Goal: Navigation & Orientation: Understand site structure

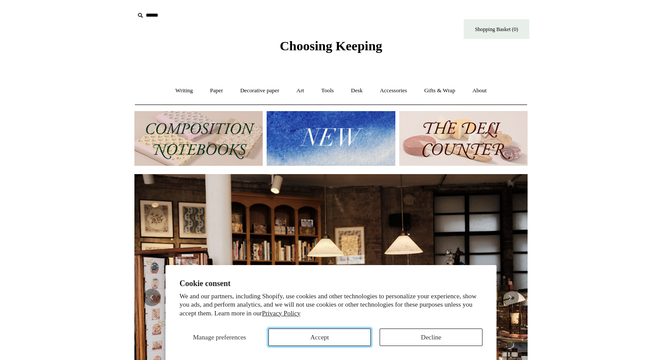
click at [344, 338] on button "Accept" at bounding box center [319, 338] width 103 height 18
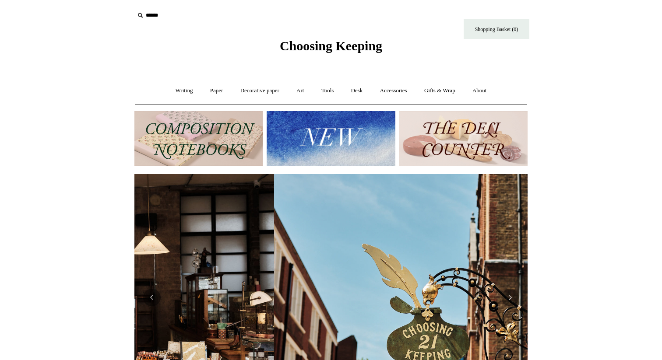
scroll to position [0, 393]
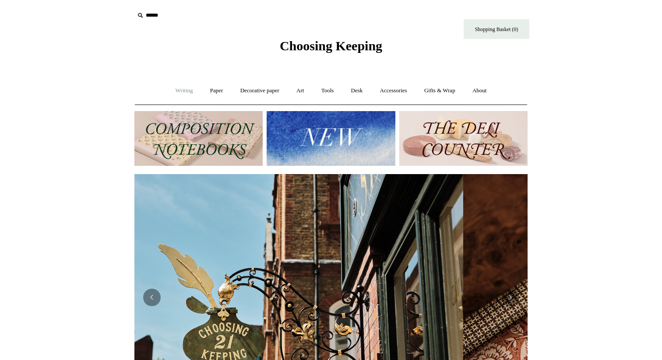
click at [184, 91] on link "Writing +" at bounding box center [184, 90] width 33 height 23
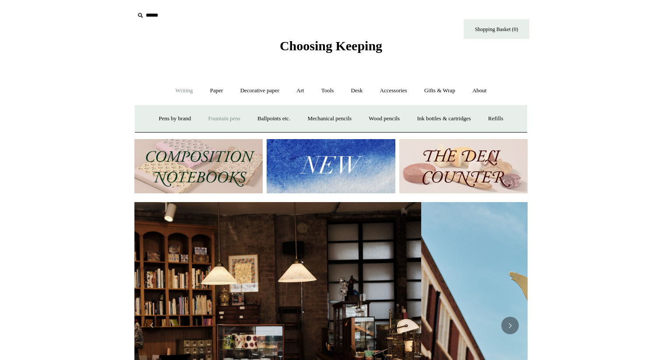
scroll to position [0, 14]
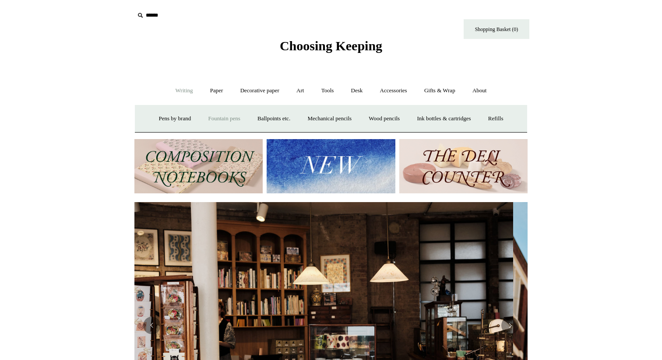
click at [213, 114] on link "Fountain pens +" at bounding box center [224, 118] width 48 height 23
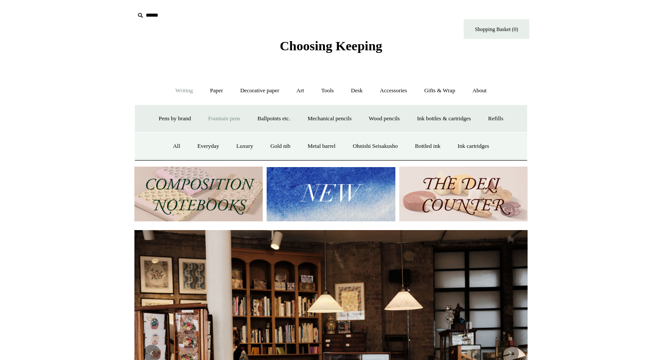
scroll to position [0, 0]
click at [177, 144] on link "All" at bounding box center [176, 146] width 23 height 23
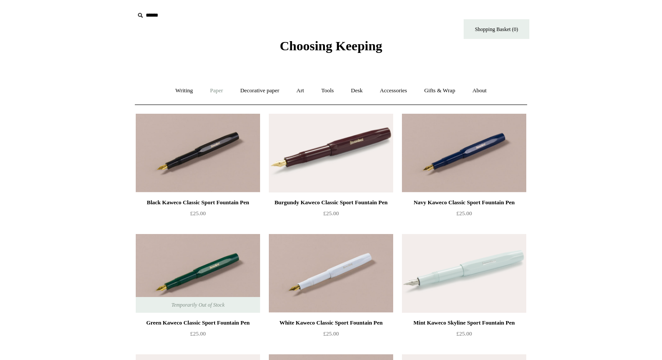
click at [216, 95] on link "Paper +" at bounding box center [216, 90] width 29 height 23
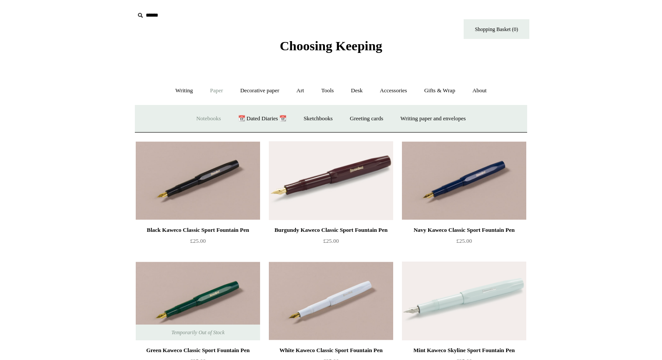
click at [201, 125] on link "Notebooks +" at bounding box center [208, 118] width 40 height 23
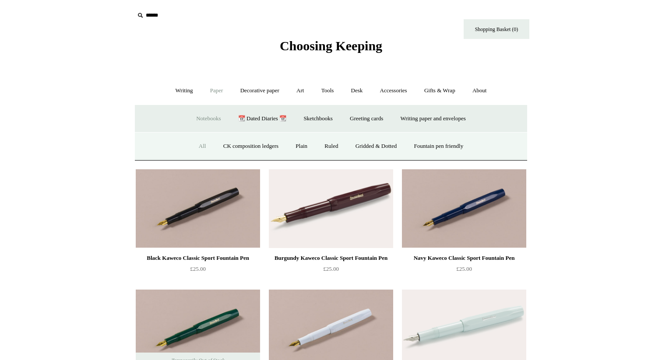
click at [198, 142] on link "All" at bounding box center [202, 146] width 23 height 23
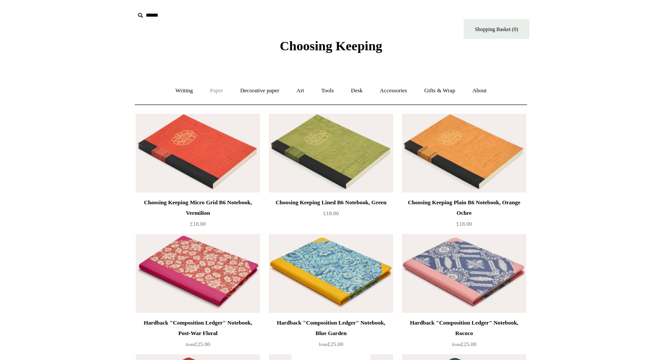
click at [214, 91] on link "Paper +" at bounding box center [216, 90] width 29 height 23
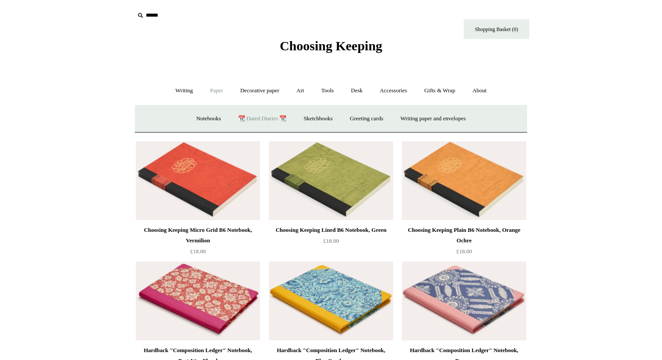
click at [249, 119] on link "📆 Dated Diaries 📆" at bounding box center [262, 118] width 64 height 23
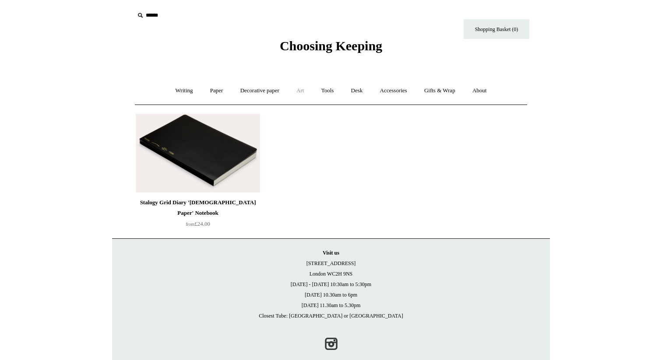
click at [304, 94] on link "Art +" at bounding box center [299, 90] width 23 height 23
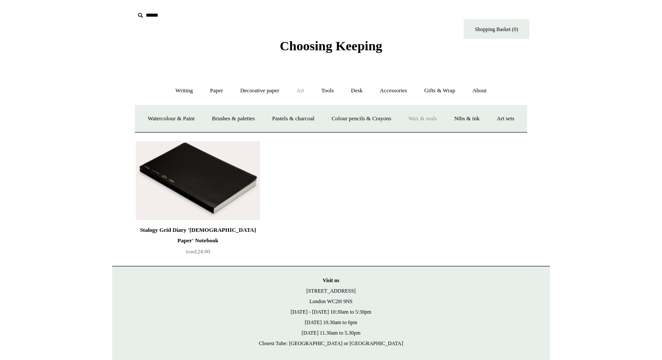
click at [435, 121] on link "Wax & seals" at bounding box center [422, 118] width 44 height 23
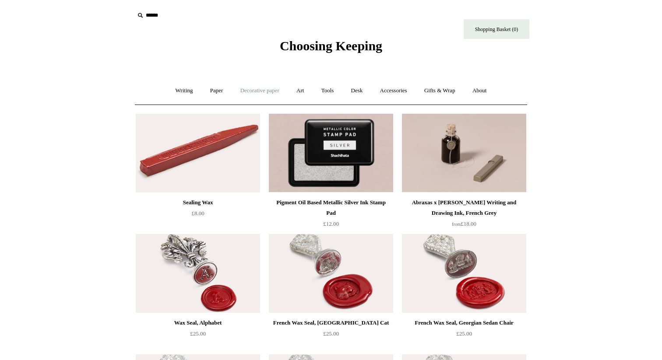
click at [267, 88] on link "Decorative paper +" at bounding box center [259, 90] width 55 height 23
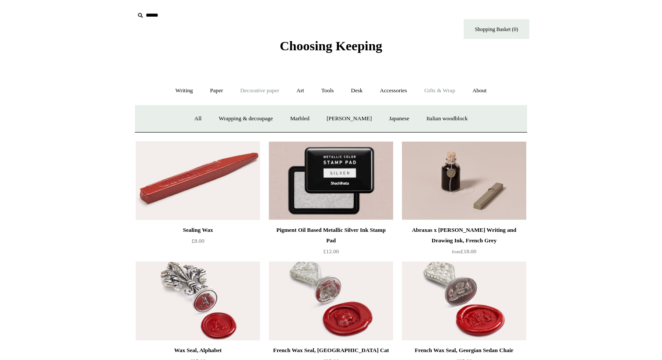
click at [453, 93] on link "Gifts & Wrap +" at bounding box center [439, 90] width 47 height 23
click at [429, 121] on link "Stickers" at bounding box center [422, 118] width 34 height 23
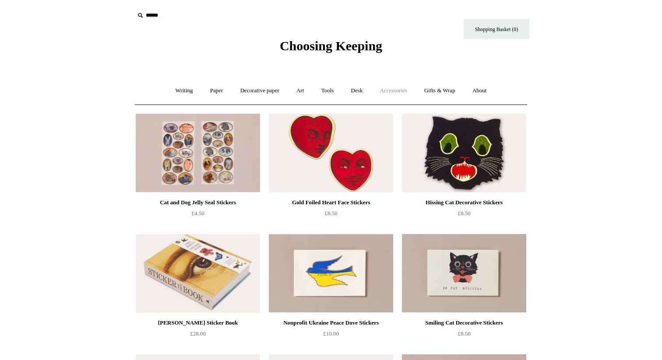
click at [387, 92] on link "Accessories +" at bounding box center [393, 90] width 43 height 23
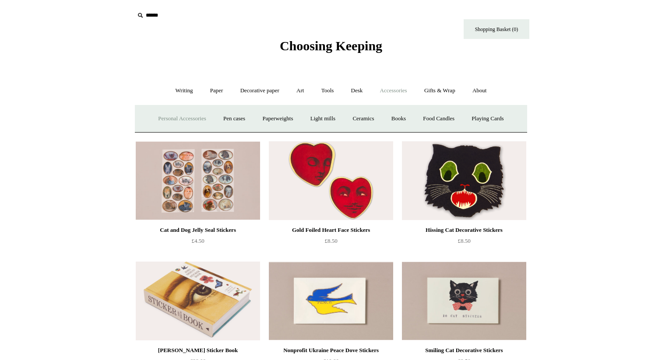
click at [170, 123] on link "Personal Accessories +" at bounding box center [181, 118] width 63 height 23
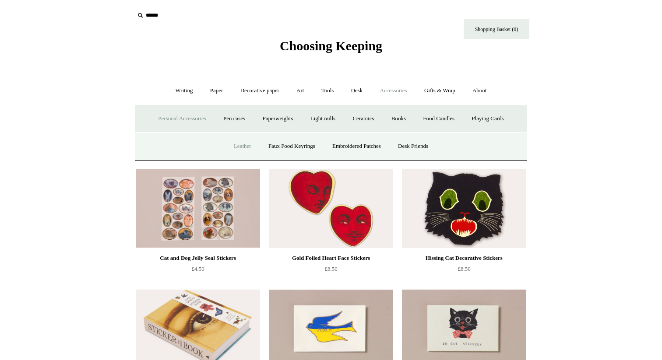
click at [245, 148] on link "Leather" at bounding box center [242, 146] width 33 height 23
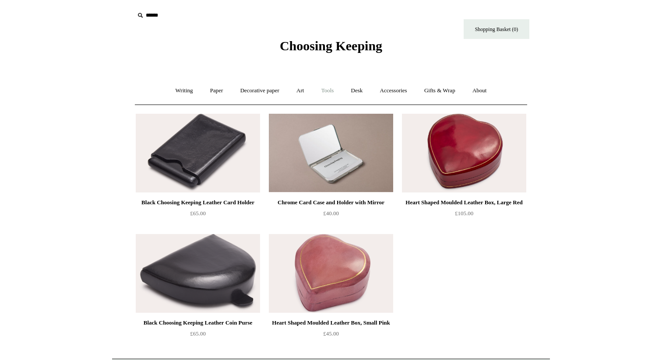
click at [328, 92] on link "Tools +" at bounding box center [327, 90] width 28 height 23
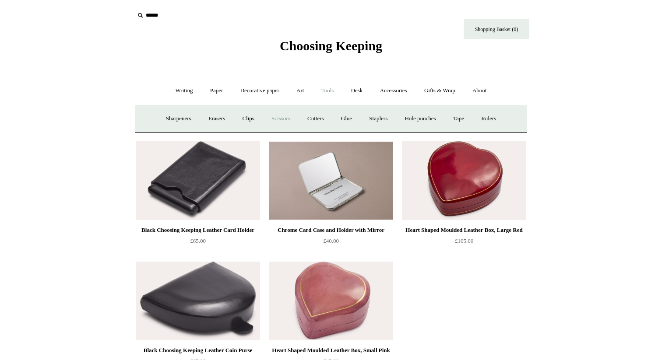
click at [281, 119] on link "Scissors" at bounding box center [280, 118] width 35 height 23
